Goal: Complete application form: Complete application form

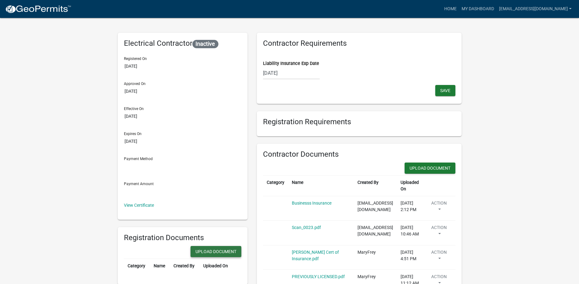
click at [241, 253] on button "Upload Document" at bounding box center [215, 251] width 51 height 11
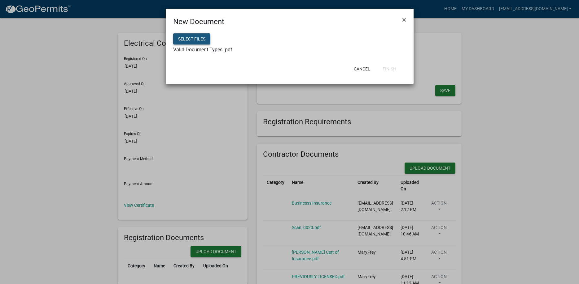
click at [199, 41] on button "Select files" at bounding box center [191, 38] width 37 height 11
click at [196, 40] on button "Select files" at bounding box center [191, 38] width 37 height 11
click at [403, 18] on span "×" at bounding box center [404, 19] width 4 height 9
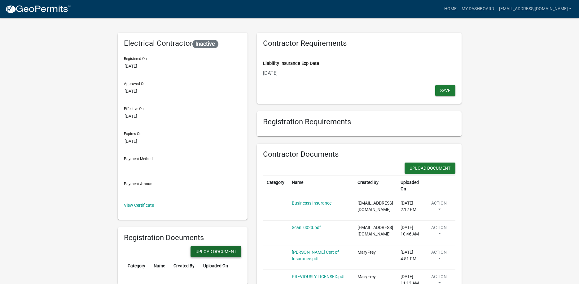
click at [241, 250] on button "Upload Document" at bounding box center [215, 251] width 51 height 11
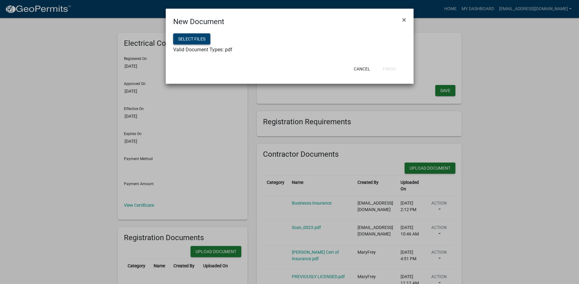
click at [202, 39] on button "Select files" at bounding box center [191, 38] width 37 height 11
click at [419, 251] on ngb-modal-window "New Document × Select files Valid Document Types: pdf Cancel Finish" at bounding box center [289, 142] width 579 height 284
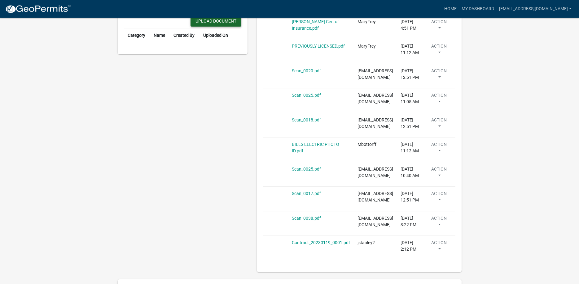
scroll to position [198, 0]
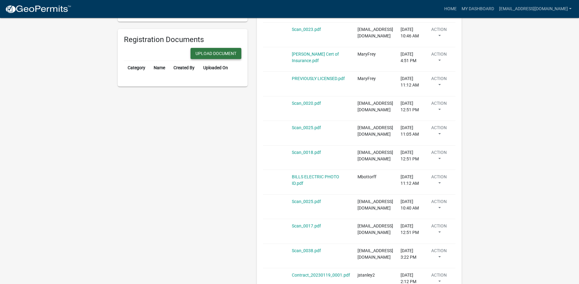
click at [241, 52] on button "Upload Document" at bounding box center [215, 53] width 51 height 11
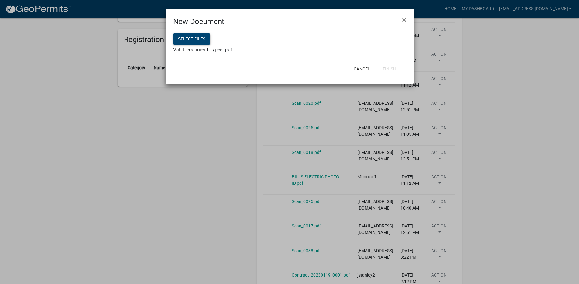
click at [204, 38] on button "Select files" at bounding box center [191, 38] width 37 height 11
click at [385, 70] on button "Finish" at bounding box center [389, 68] width 24 height 11
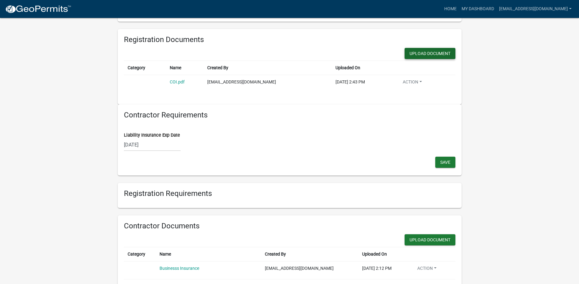
scroll to position [72, 0]
